Goal: Task Accomplishment & Management: Use online tool/utility

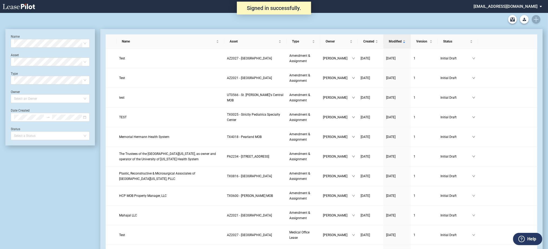
click at [536, 20] on div "Medical Office Lease Blank Form Medical Office Amendment Blank Form Medical Off…" at bounding box center [273, 19] width 537 height 13
click at [535, 17] on icon "Create new document" at bounding box center [535, 19] width 5 height 5
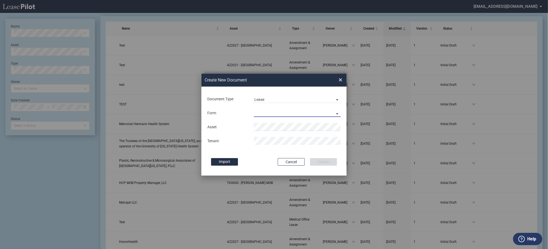
click at [269, 111] on md-select "Medical Office Lease Scottsdale Lease Louisville Lease 1370 Medical Place Lease…" at bounding box center [297, 113] width 87 height 8
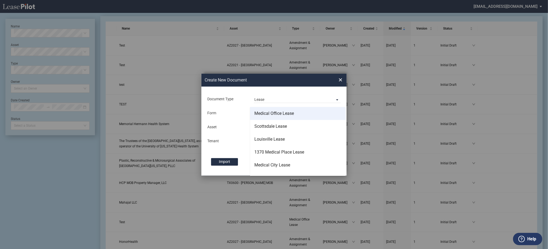
click at [269, 112] on div "Medical Office Lease" at bounding box center [274, 113] width 40 height 6
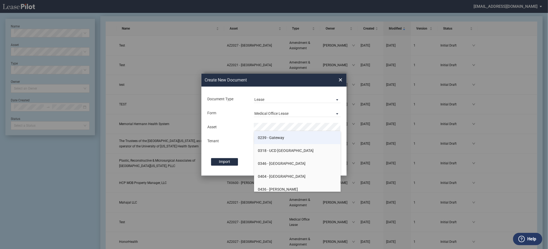
click at [267, 141] on li "0239 - Gateway" at bounding box center [297, 137] width 87 height 13
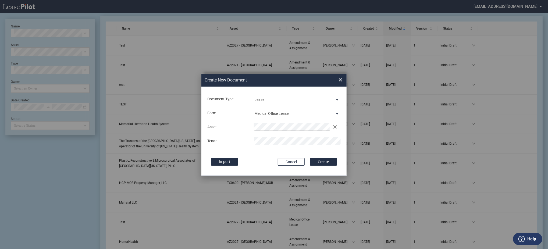
click at [310, 158] on button "Create" at bounding box center [323, 162] width 27 height 8
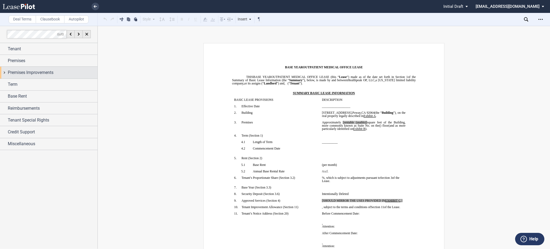
click at [27, 73] on span "Premises Improvements" at bounding box center [31, 72] width 46 height 6
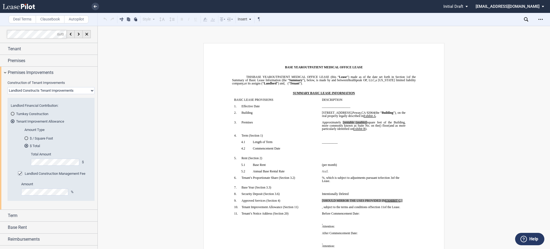
click at [48, 187] on div "Amount %" at bounding box center [54, 189] width 67 height 14
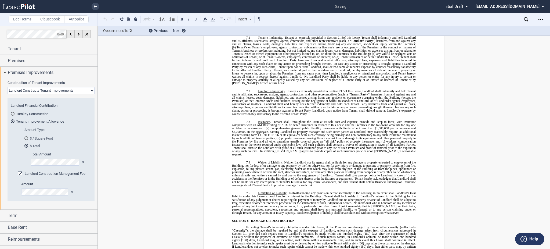
scroll to position [2450, 0]
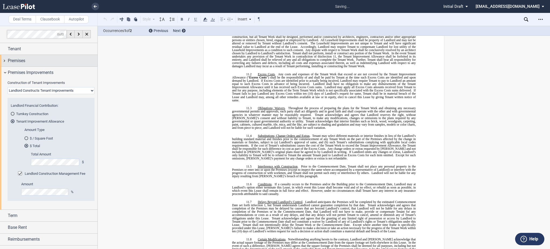
drag, startPoint x: 43, startPoint y: 113, endPoint x: 28, endPoint y: 61, distance: 54.6
click at [43, 113] on md-radio-button "Turnkey Construction" at bounding box center [51, 113] width 81 height 5
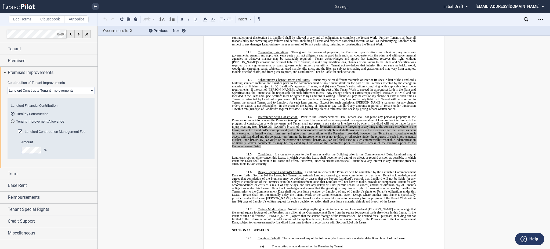
scroll to position [2478, 0]
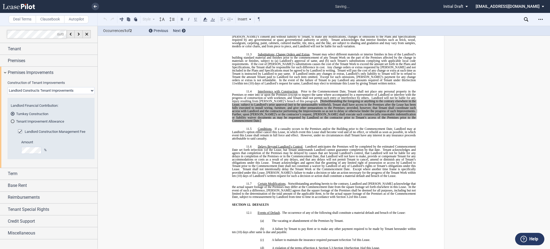
click at [50, 120] on md-radio-button "Tenant Improvement Allowance" at bounding box center [51, 121] width 81 height 5
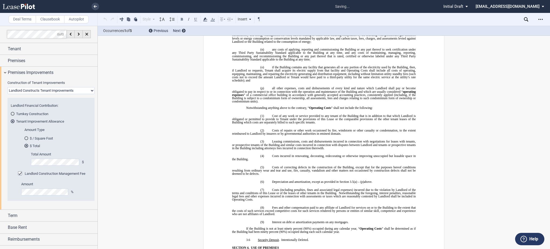
scroll to position [37, 0]
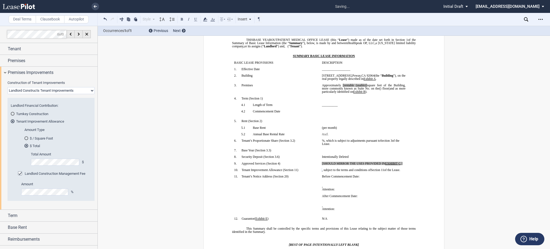
click at [44, 92] on select "Landlord Constructs Tenant Improvements Tenant Constructs Tenant Improvements "…" at bounding box center [51, 90] width 87 height 7
click at [8, 87] on select "Landlord Constructs Tenant Improvements Tenant Constructs Tenant Improvements "…" at bounding box center [51, 90] width 87 height 7
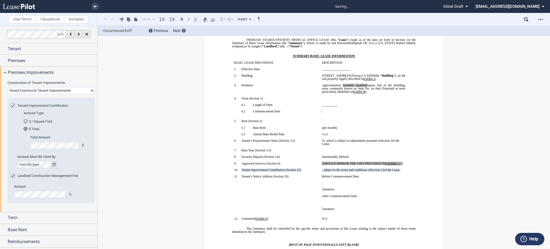
click at [56, 164] on button "true" at bounding box center [54, 164] width 7 height 7
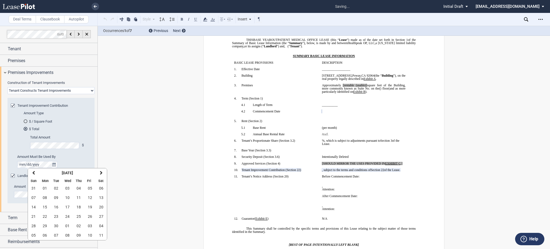
click at [71, 182] on th "Wed" at bounding box center [67, 181] width 11 height 6
click at [74, 192] on button "04" at bounding box center [78, 188] width 11 height 9
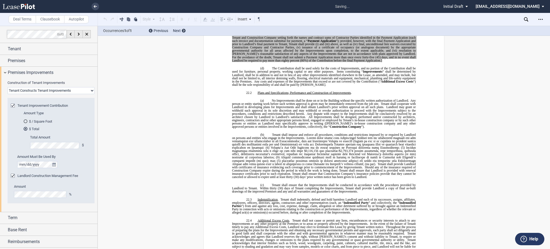
scroll to position [4549, 0]
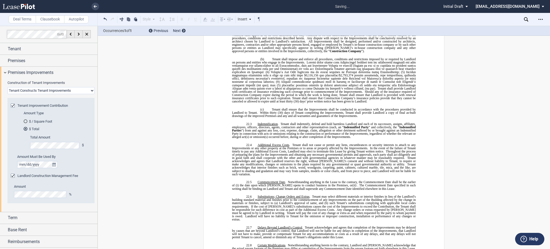
click at [52, 89] on select "Landlord Constructs Tenant Improvements Tenant Constructs Tenant Improvements "…" at bounding box center [51, 90] width 87 height 7
select select "landlord"
click at [8, 87] on select "Landlord Constructs Tenant Improvements Tenant Constructs Tenant Improvements "…" at bounding box center [51, 90] width 87 height 7
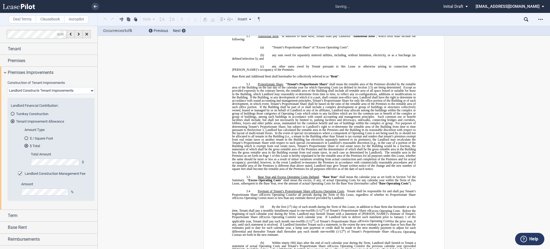
scroll to position [37, 0]
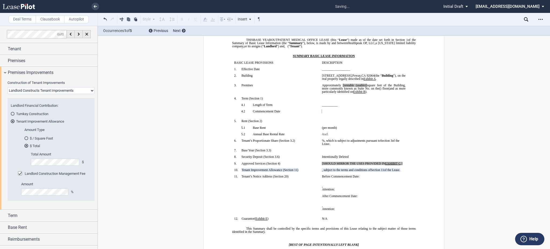
click at [40, 116] on md-radio-button "Turnkey Construction" at bounding box center [51, 113] width 81 height 5
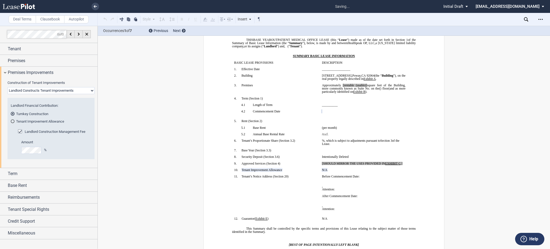
click at [47, 122] on md-radio-button "Tenant Improvement Allowance" at bounding box center [51, 121] width 81 height 5
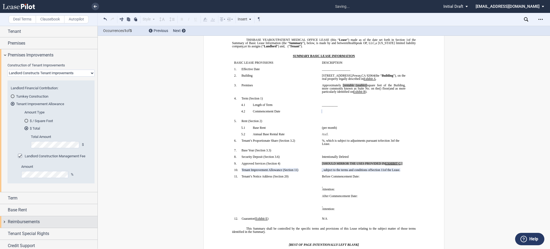
scroll to position [32, 0]
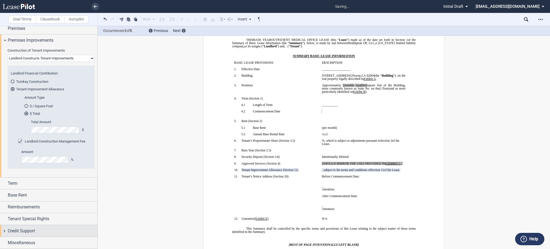
click at [41, 236] on div "Credit Support" at bounding box center [49, 231] width 98 height 12
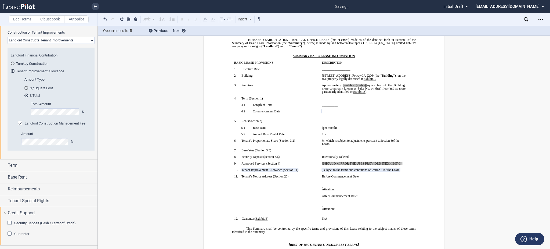
scroll to position [59, 0]
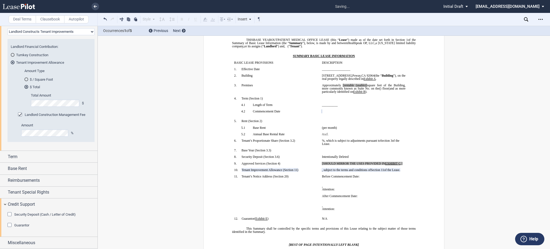
click at [24, 226] on span "Guarantor" at bounding box center [21, 225] width 15 height 4
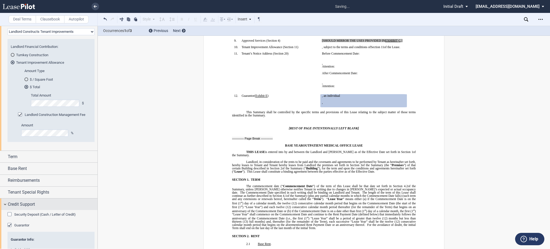
scroll to position [190, 0]
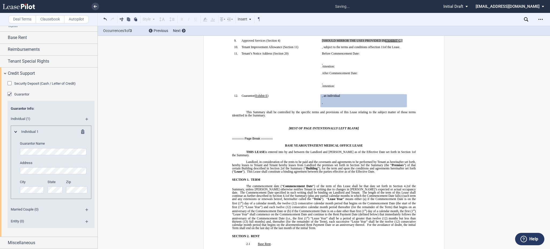
click at [85, 210] on md-icon at bounding box center [88, 211] width 7 height 6
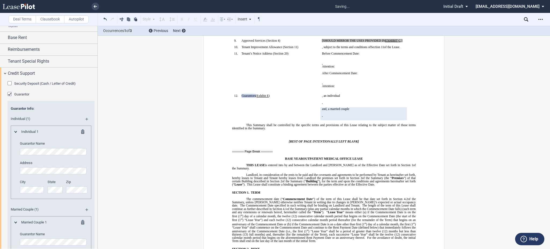
scroll to position [297, 0]
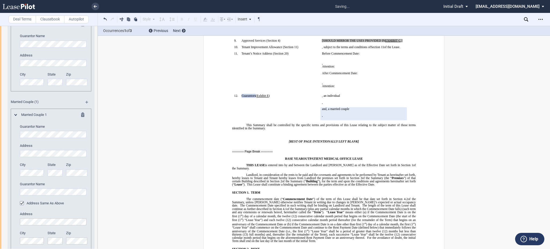
click at [82, 115] on md-icon at bounding box center [84, 115] width 6 height 6
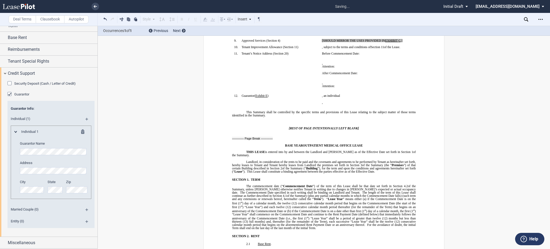
scroll to position [190, 0]
click at [87, 222] on md-icon at bounding box center [88, 223] width 7 height 6
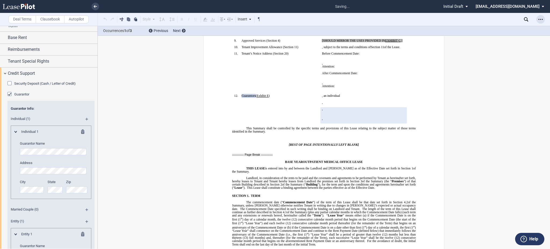
click at [540, 19] on icon "Open Lease options menu" at bounding box center [541, 19] width 4 height 4
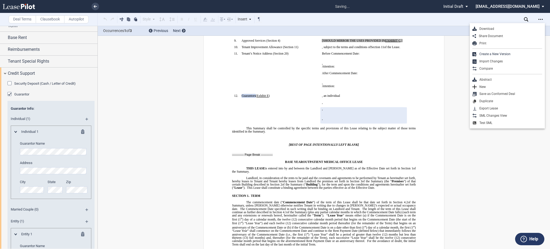
click at [511, 26] on div "Download" at bounding box center [507, 28] width 75 height 7
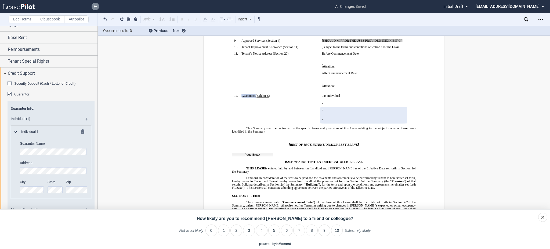
click at [96, 7] on icon at bounding box center [95, 6] width 3 height 3
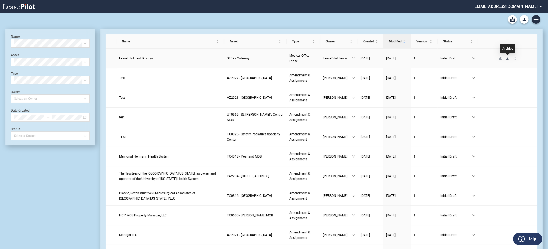
click at [508, 58] on icon "download" at bounding box center [506, 58] width 3 height 3
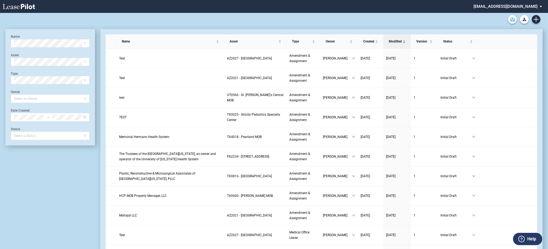
click at [515, 21] on link "Archive" at bounding box center [512, 19] width 9 height 9
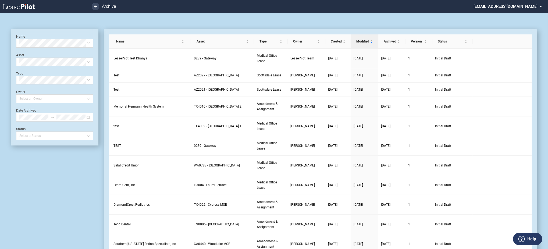
click at [507, 58] on icon "delete" at bounding box center [505, 58] width 3 height 3
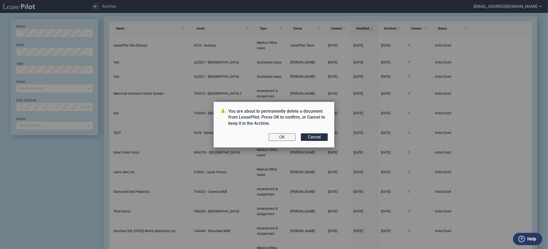
click at [275, 136] on button "OK" at bounding box center [281, 137] width 27 height 8
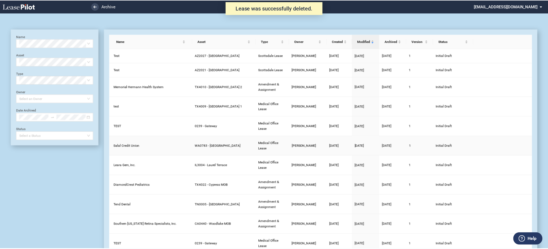
scroll to position [13, 0]
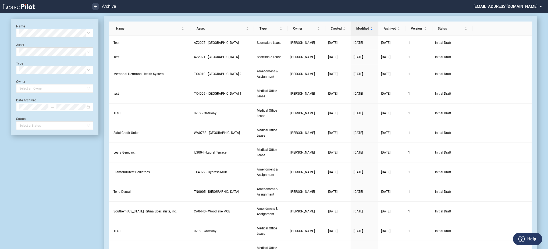
click at [30, 10] on link at bounding box center [28, 6] width 51 height 13
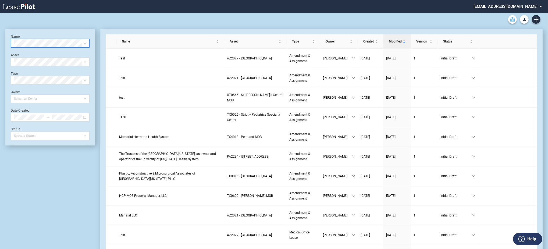
click at [511, 20] on icon "Archive" at bounding box center [512, 19] width 5 height 4
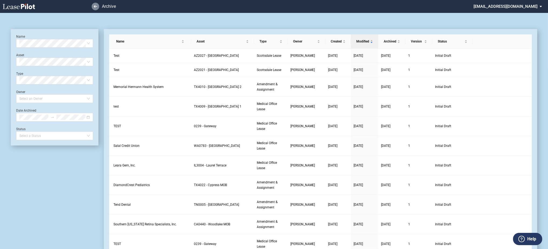
click at [96, 10] on link at bounding box center [96, 7] width 8 height 8
click at [518, 4] on md-select "[EMAIL_ADDRESS][DOMAIN_NAME] Super Admin Area Admin Area Settings Sign Out" at bounding box center [510, 6] width 74 height 12
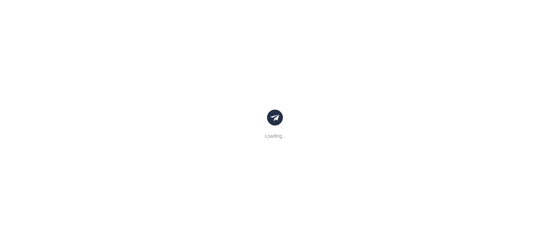
click at [508, 38] on body ".bocls-1{fill:#26354a;fill-rule:evenodd} Loading... {{warning.title}} × {{proce…" at bounding box center [275, 124] width 550 height 249
